Goal: Task Accomplishment & Management: Manage account settings

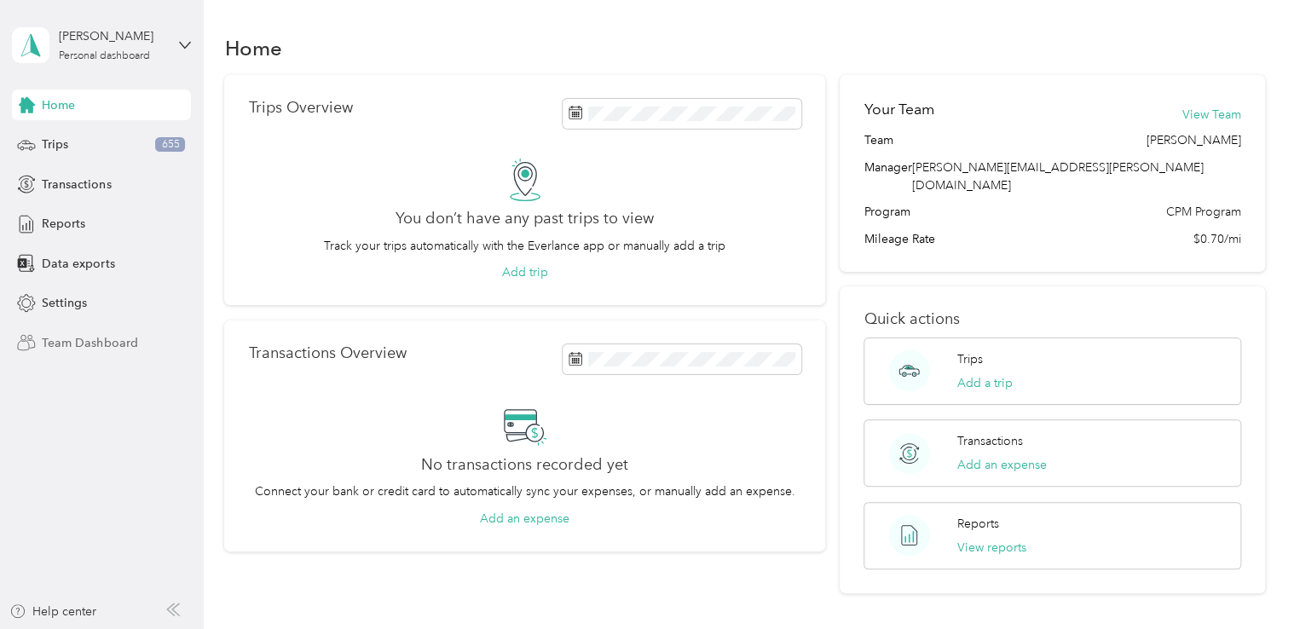
click at [76, 343] on span "Team Dashboard" at bounding box center [89, 343] width 95 height 18
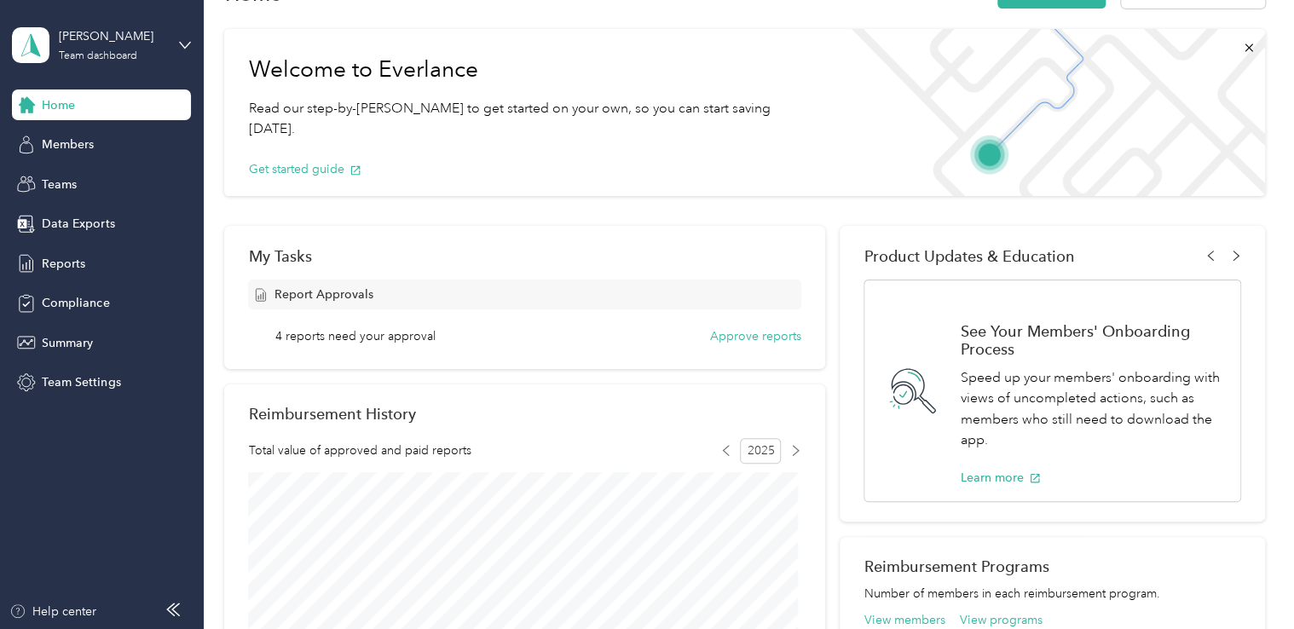
scroll to position [85, 0]
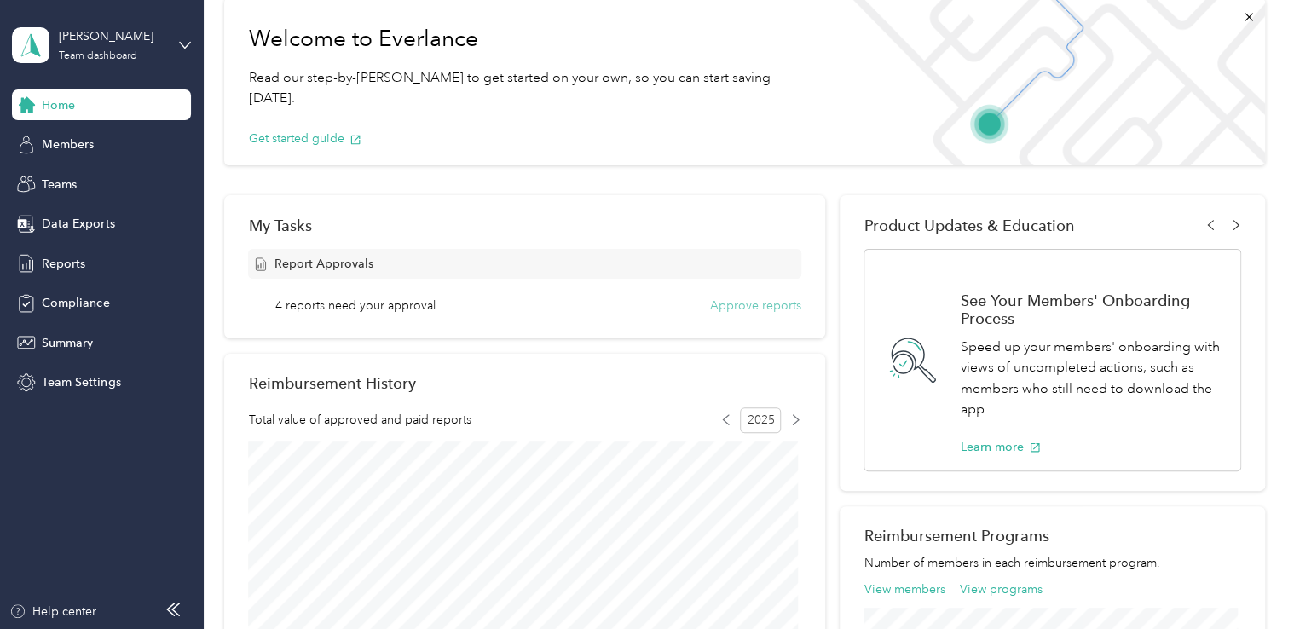
click at [731, 310] on button "Approve reports" at bounding box center [755, 306] width 91 height 18
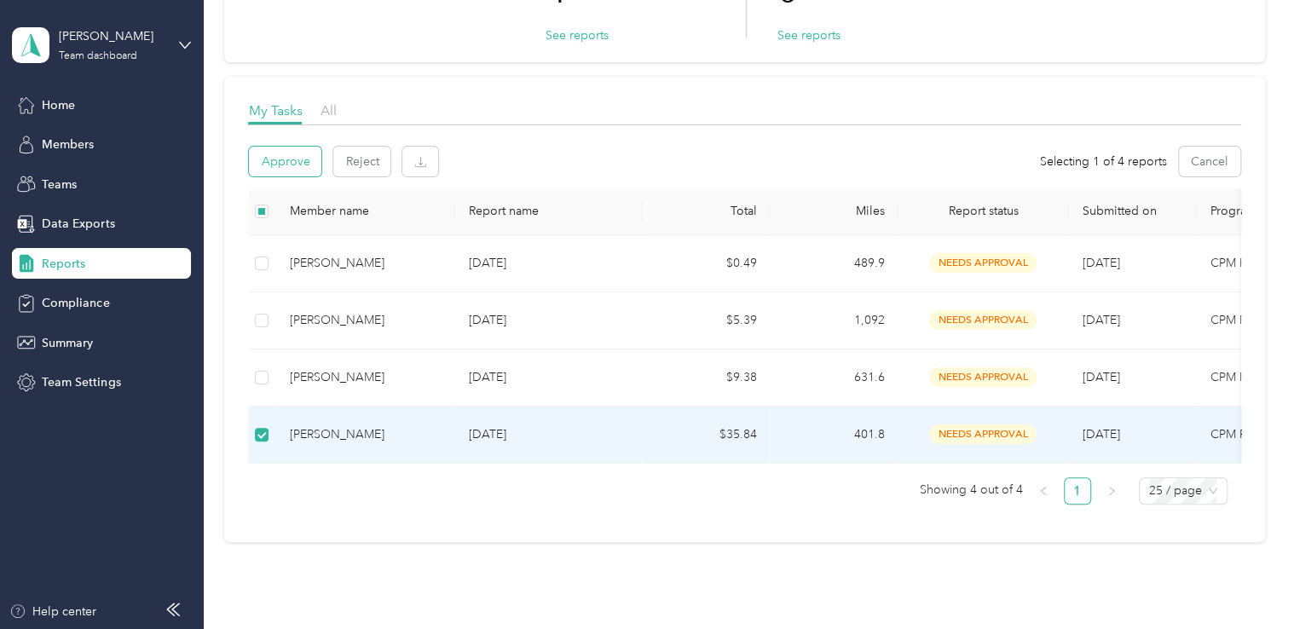
click at [283, 165] on button "Approve" at bounding box center [285, 162] width 72 height 30
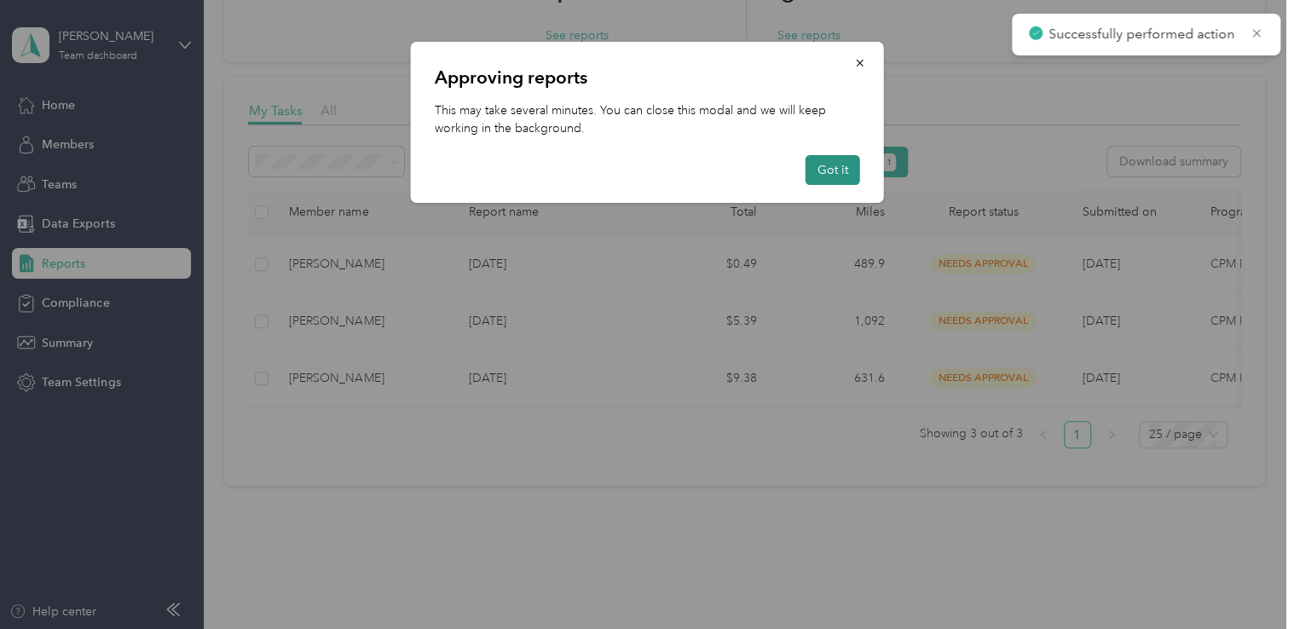
click at [832, 172] on button "Got it" at bounding box center [833, 170] width 55 height 30
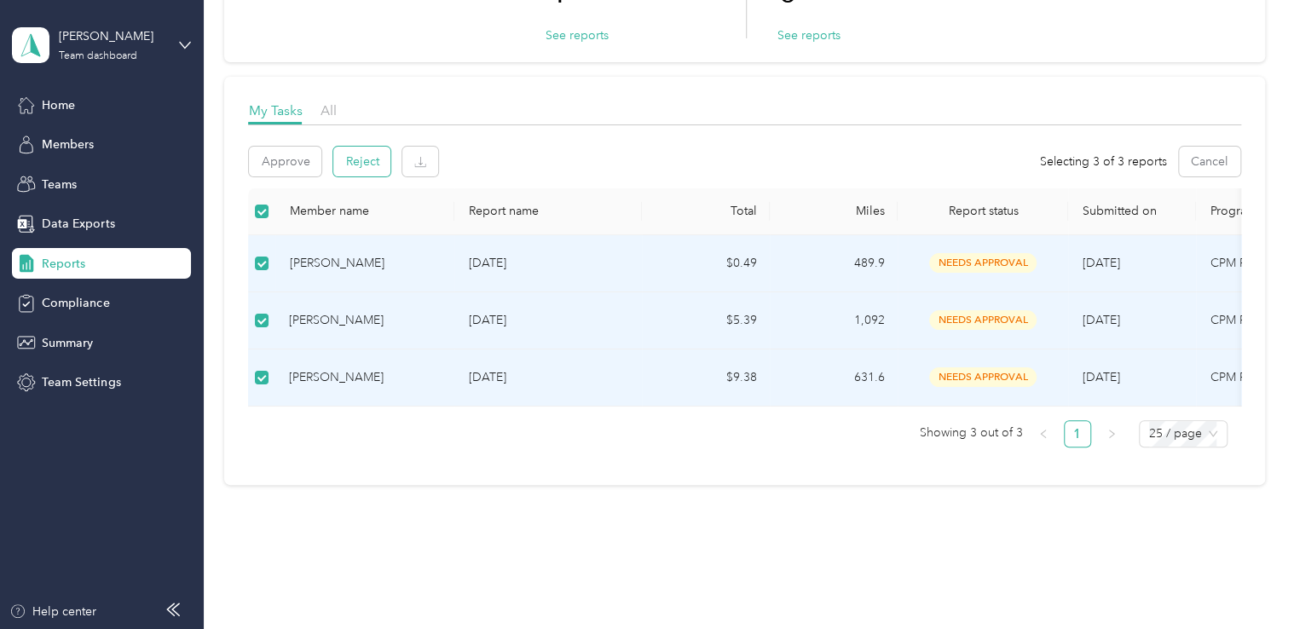
click at [350, 168] on button "Reject" at bounding box center [361, 162] width 57 height 30
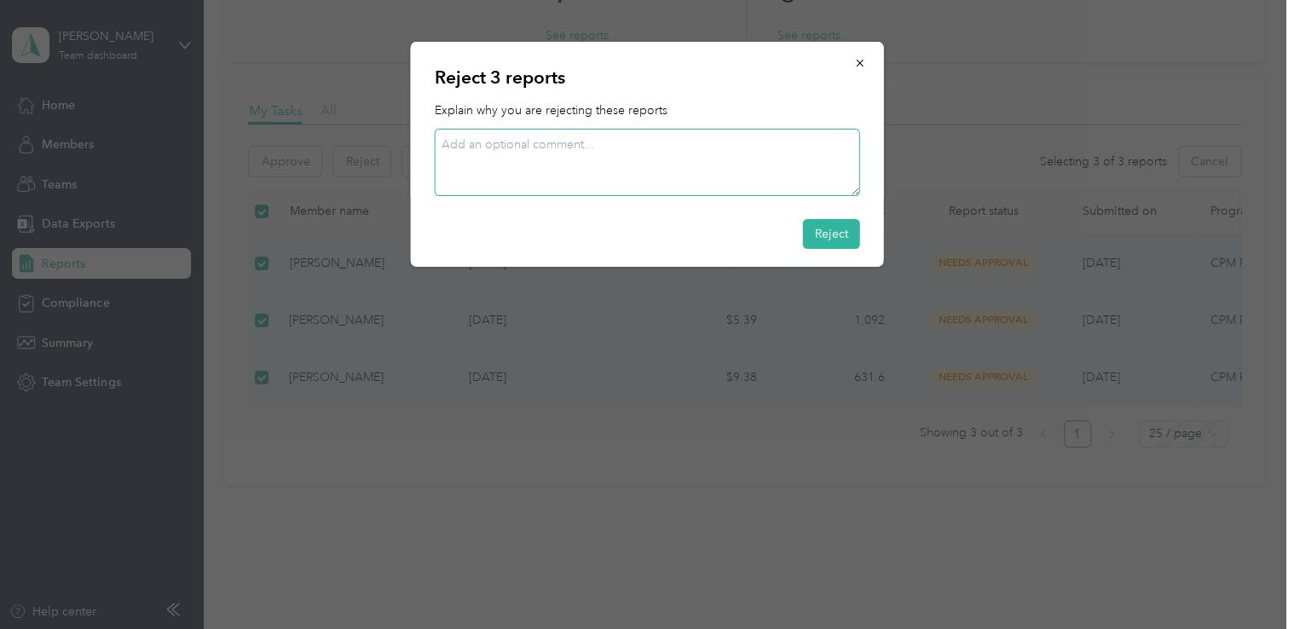
click at [448, 148] on textarea at bounding box center [647, 162] width 425 height 67
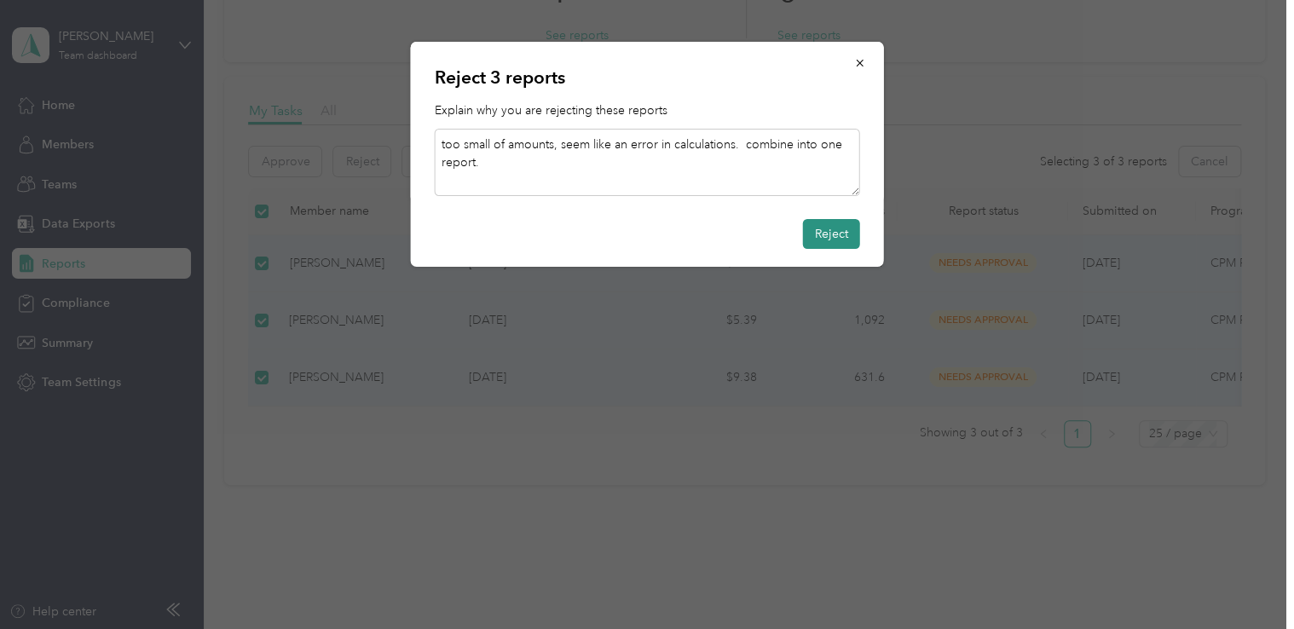
type textarea "too small of amounts, seem like an error in calculations. combine into one repo…"
click at [833, 237] on button "Reject" at bounding box center [831, 234] width 57 height 30
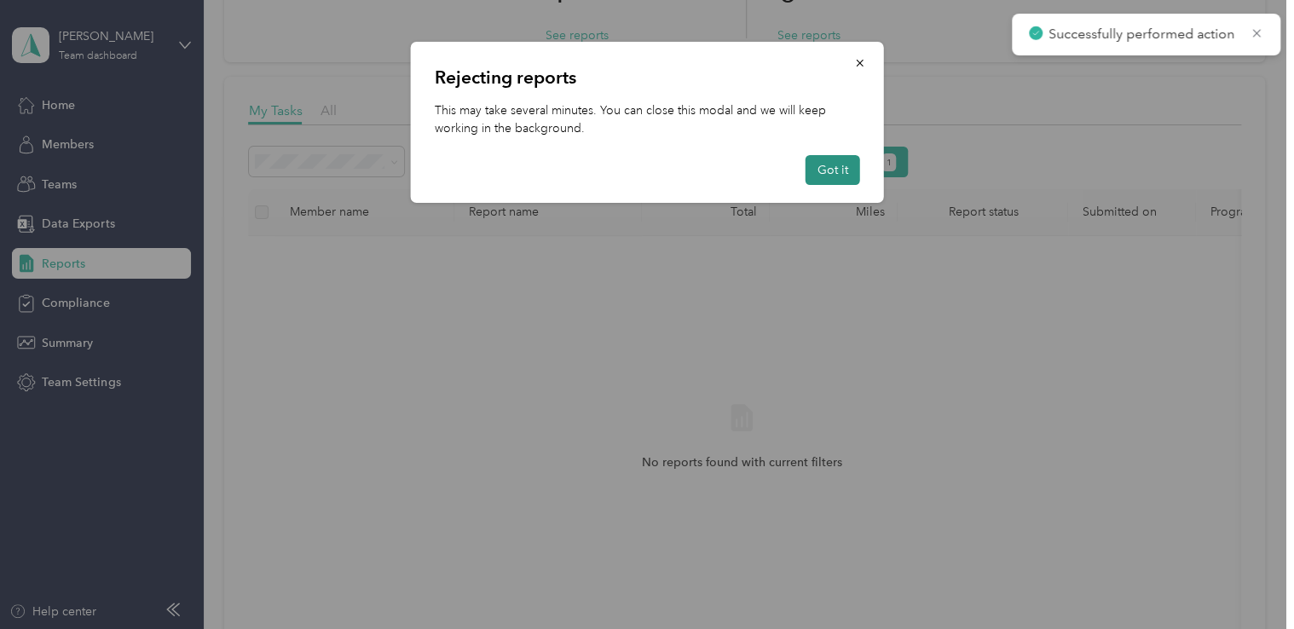
click at [825, 176] on button "Got it" at bounding box center [833, 170] width 55 height 30
